Goal: Find specific page/section

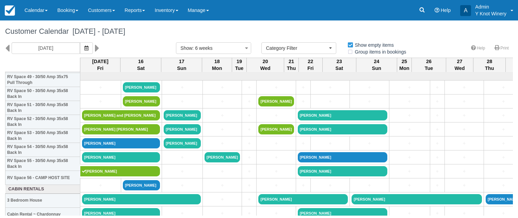
select select
click at [115, 11] on span at bounding box center [113, 10] width 3 height 1
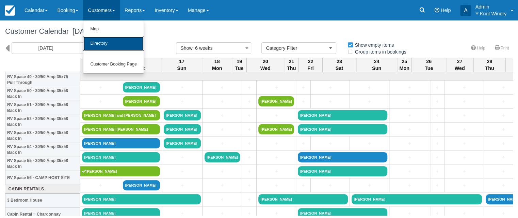
click at [132, 45] on link "Directory" at bounding box center [113, 43] width 60 height 14
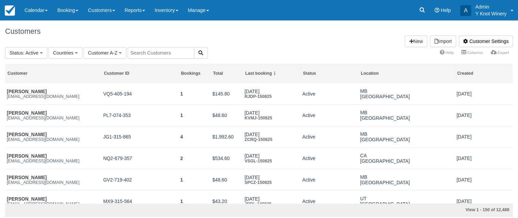
click at [143, 53] on input "text" at bounding box center [161, 53] width 67 height 12
type input "[PERSON_NAME]"
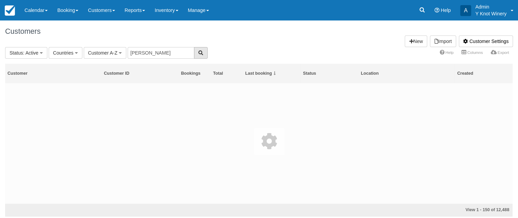
click at [201, 54] on button "button" at bounding box center [201, 53] width 14 height 12
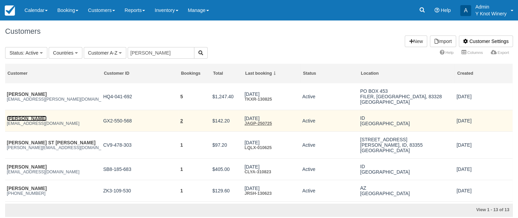
click at [29, 119] on link "[PERSON_NAME]" at bounding box center [27, 117] width 40 height 5
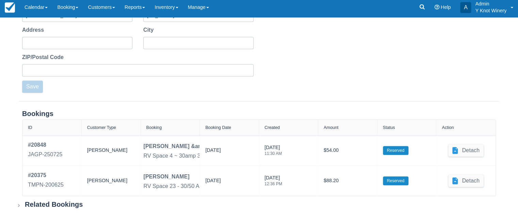
scroll to position [204, 0]
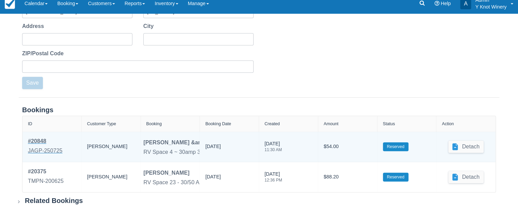
click at [54, 151] on div "JAGP-250725" at bounding box center [45, 150] width 34 height 8
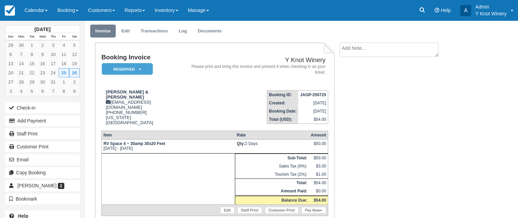
scroll to position [43, 0]
